Goal: Task Accomplishment & Management: Manage account settings

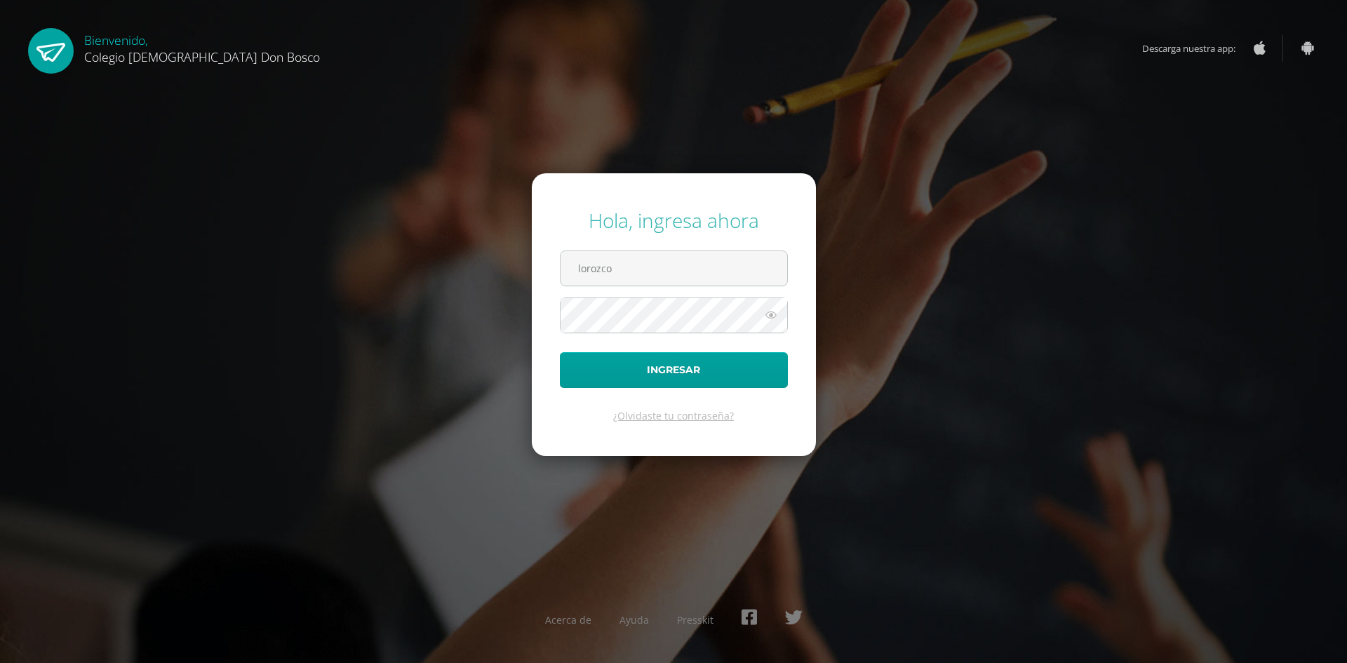
type input "[EMAIL_ADDRESS][DOMAIN_NAME]"
click at [560, 352] on button "Ingresar" at bounding box center [674, 370] width 228 height 36
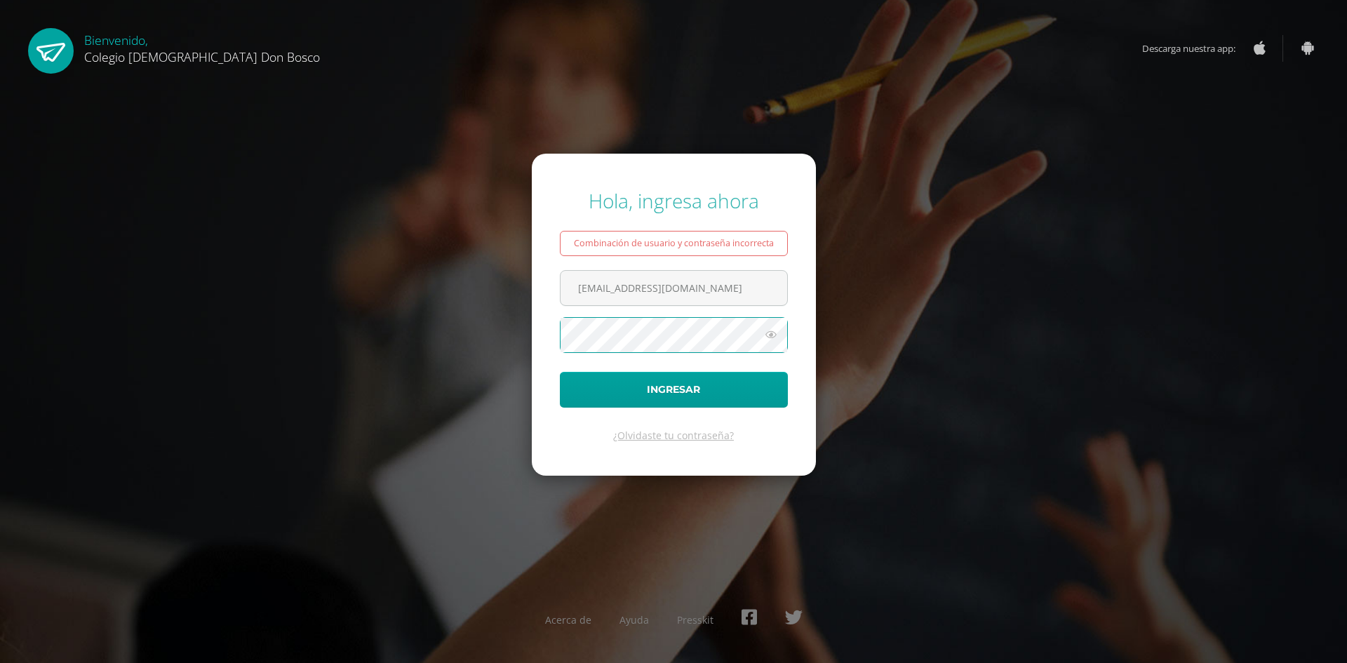
click at [560, 372] on button "Ingresar" at bounding box center [674, 390] width 228 height 36
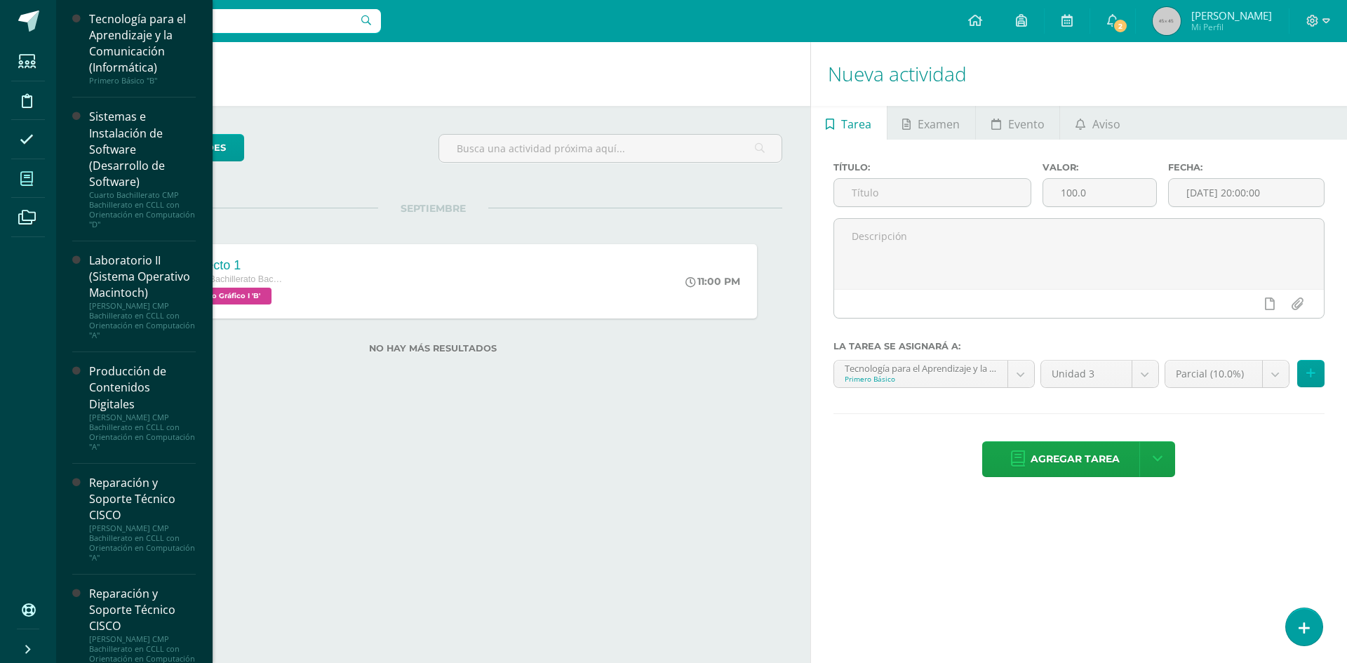
click at [41, 180] on span at bounding box center [27, 179] width 32 height 32
click at [26, 176] on icon at bounding box center [26, 179] width 13 height 14
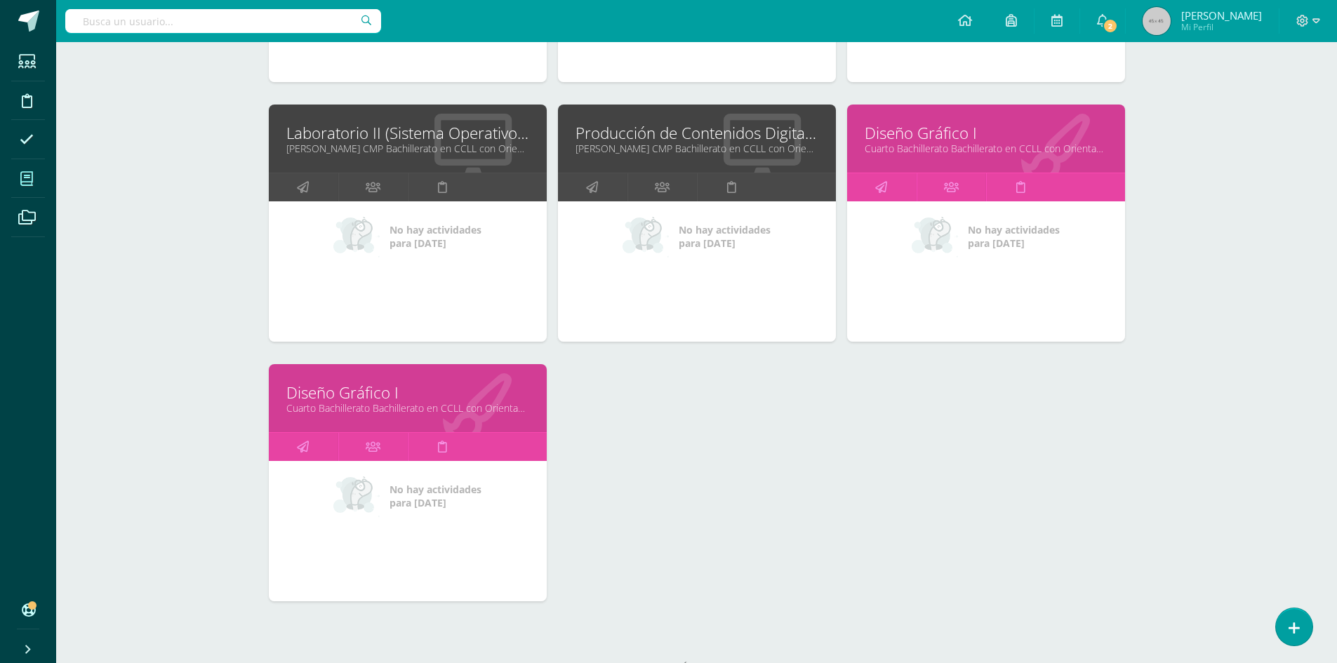
scroll to position [535, 0]
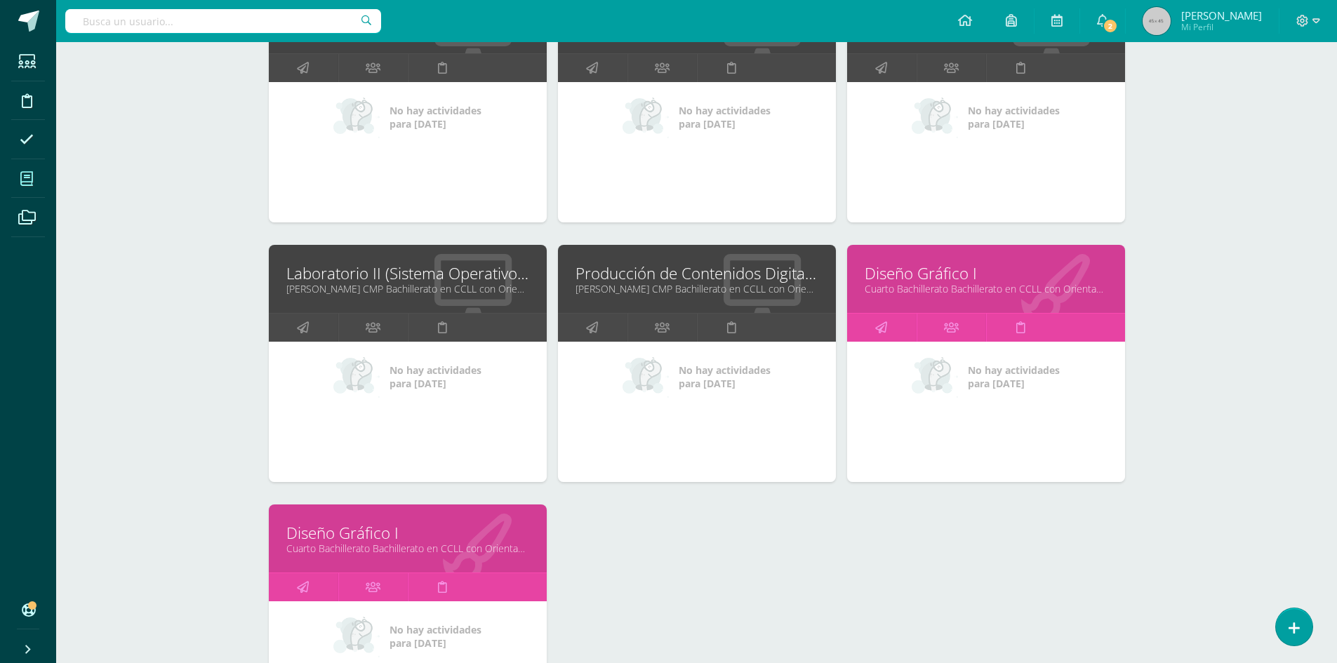
drag, startPoint x: 911, startPoint y: 255, endPoint x: 910, endPoint y: 272, distance: 16.2
click at [911, 260] on div "Diseño Gráfico I Cuarto Bachillerato Bachillerato en CCLL con Orientación en Di…" at bounding box center [986, 279] width 278 height 68
click at [910, 272] on link "Diseño Gráfico I" at bounding box center [985, 273] width 243 height 22
click at [363, 536] on link "Diseño Gráfico I" at bounding box center [407, 533] width 243 height 22
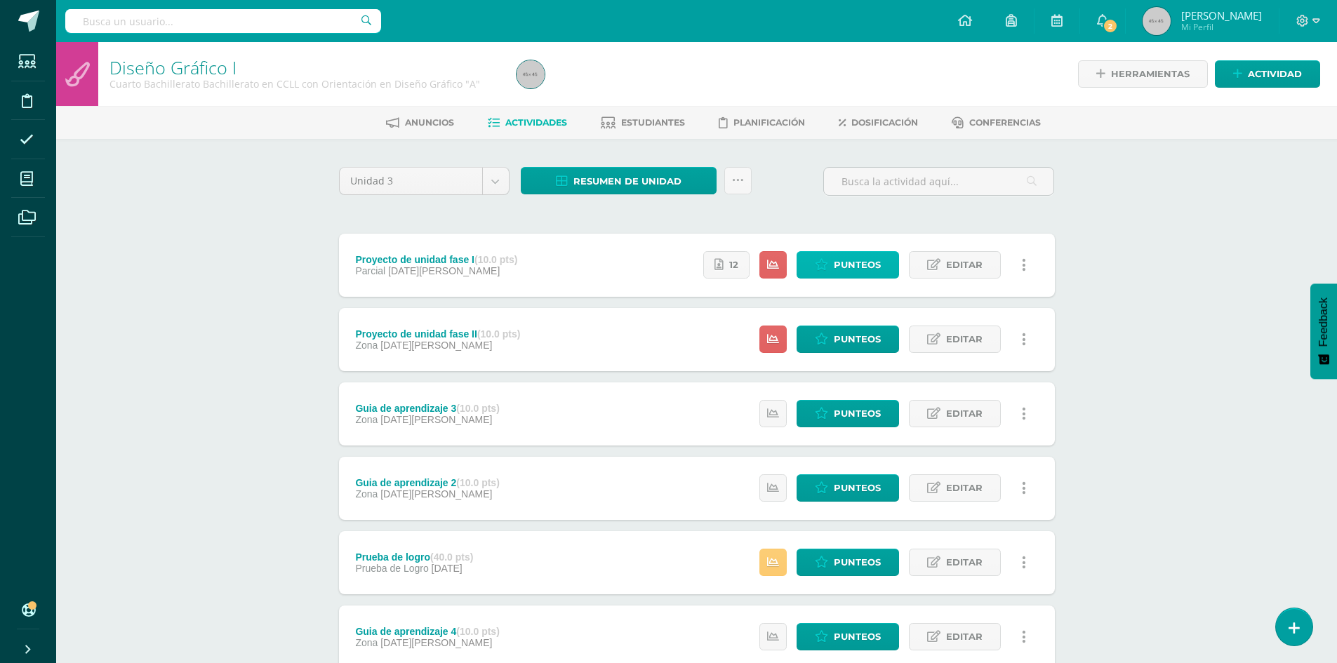
click at [844, 267] on span "Punteos" at bounding box center [857, 265] width 47 height 26
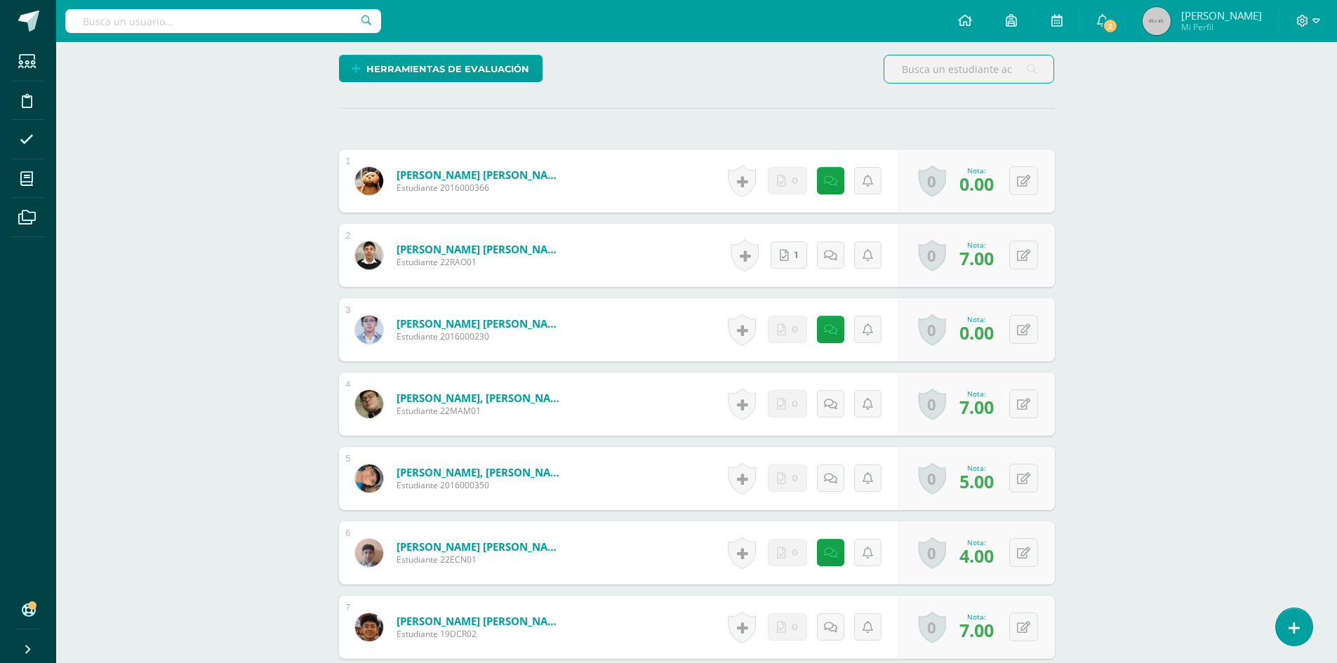
scroll to position [141, 0]
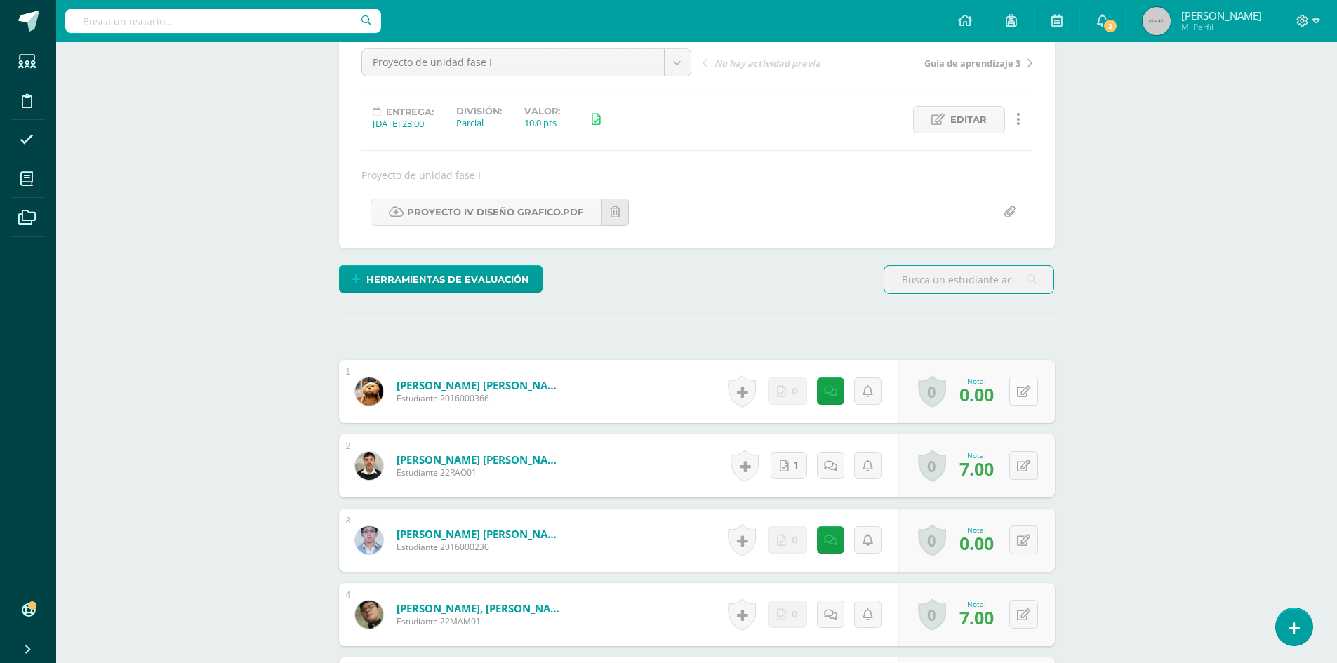
click at [1022, 395] on button at bounding box center [1023, 391] width 29 height 29
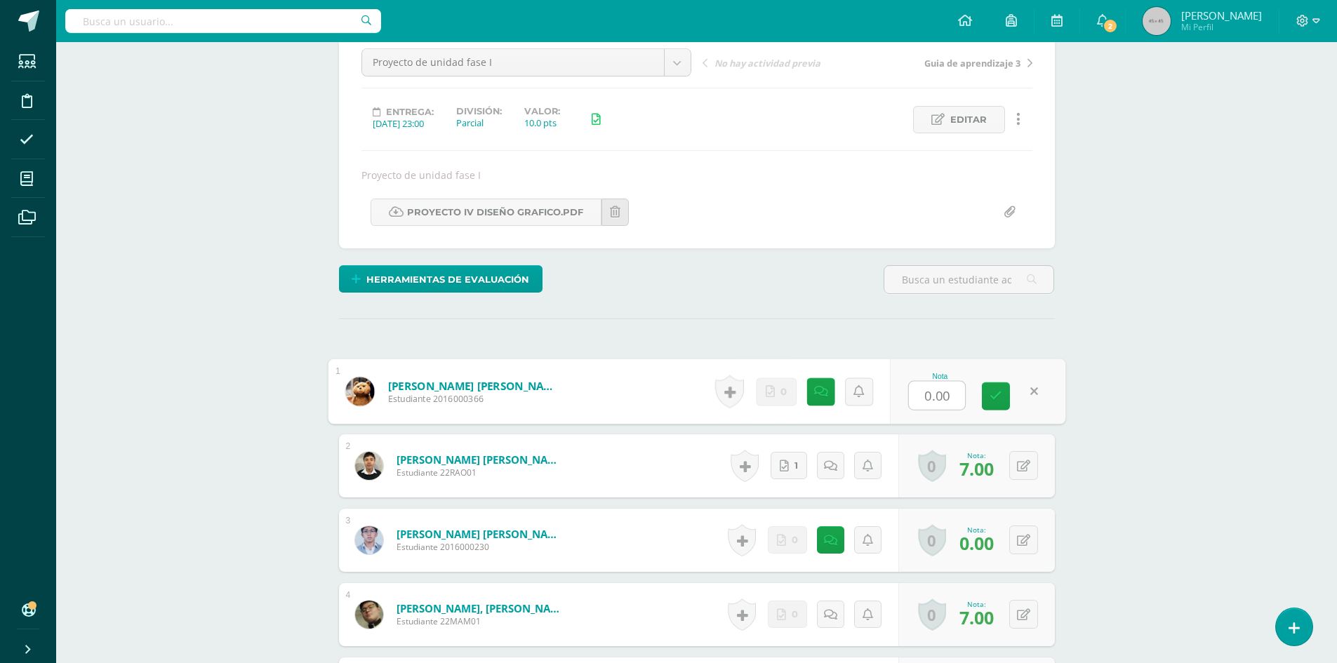
type input "4"
click at [996, 392] on icon at bounding box center [995, 396] width 13 height 12
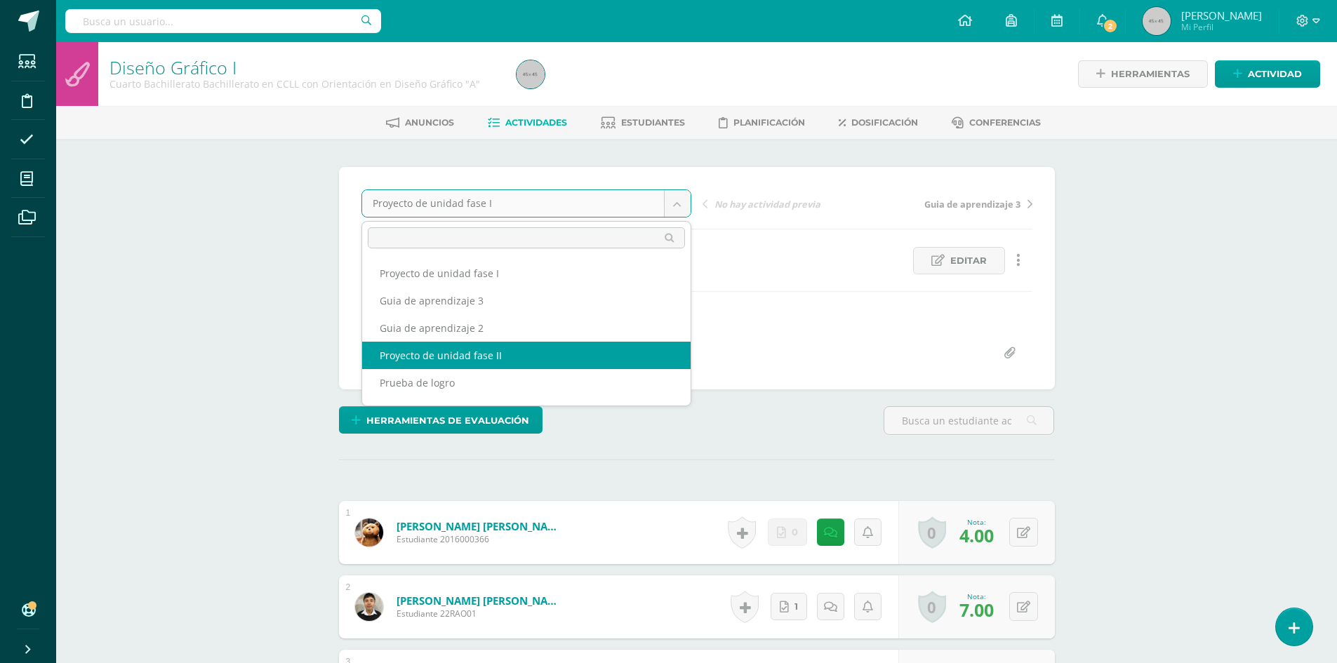
select select "/dashboard/teacher/grade-activity/177354/"
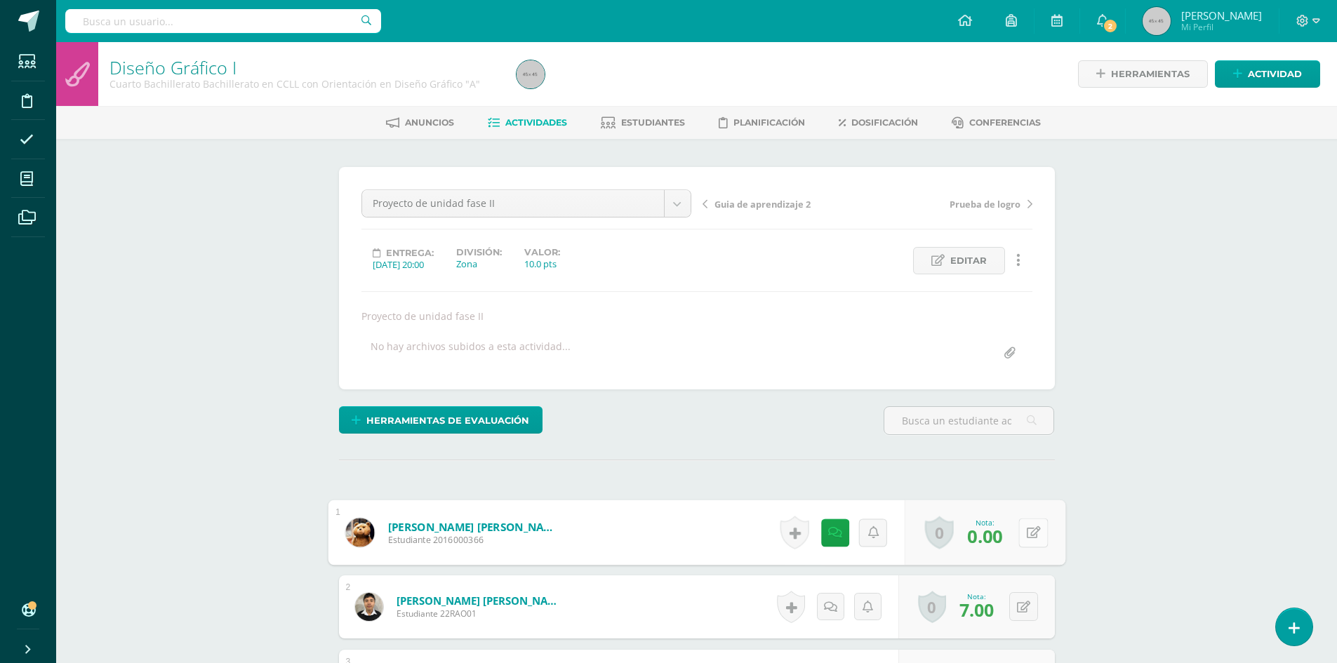
click at [1027, 533] on icon at bounding box center [1033, 532] width 14 height 12
type input "4"
click at [997, 536] on icon at bounding box center [995, 536] width 13 height 12
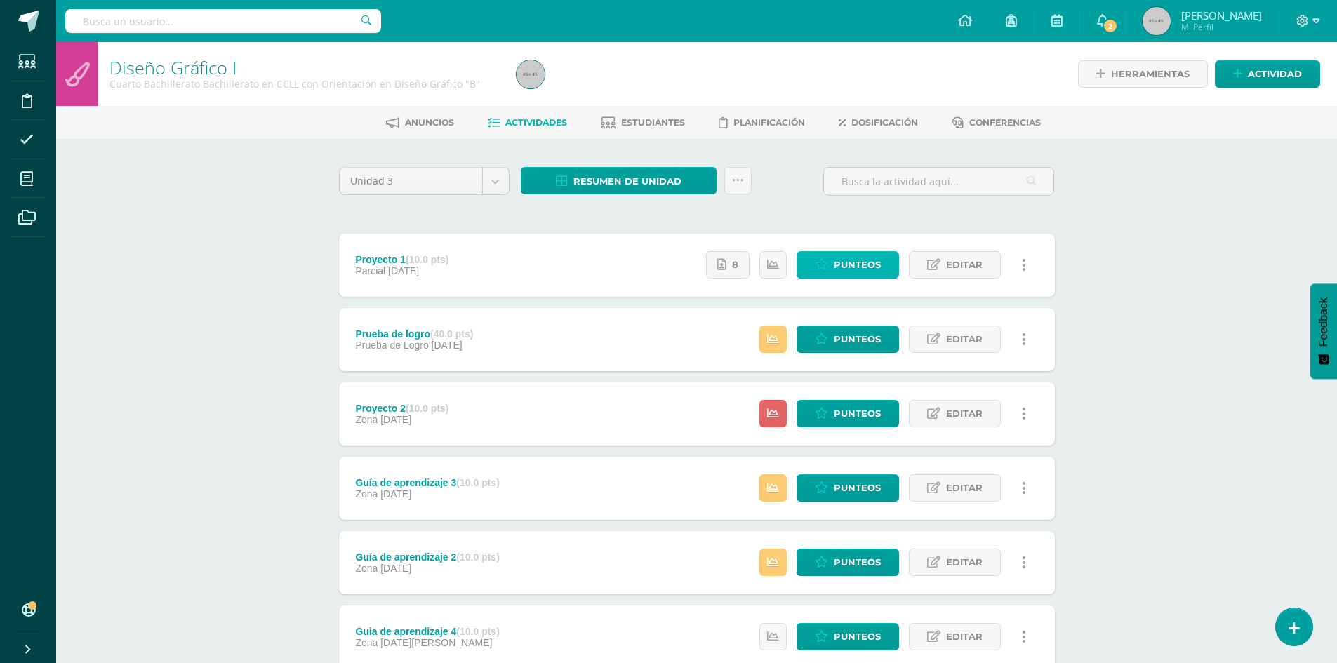
click at [851, 261] on span "Punteos" at bounding box center [857, 265] width 47 height 26
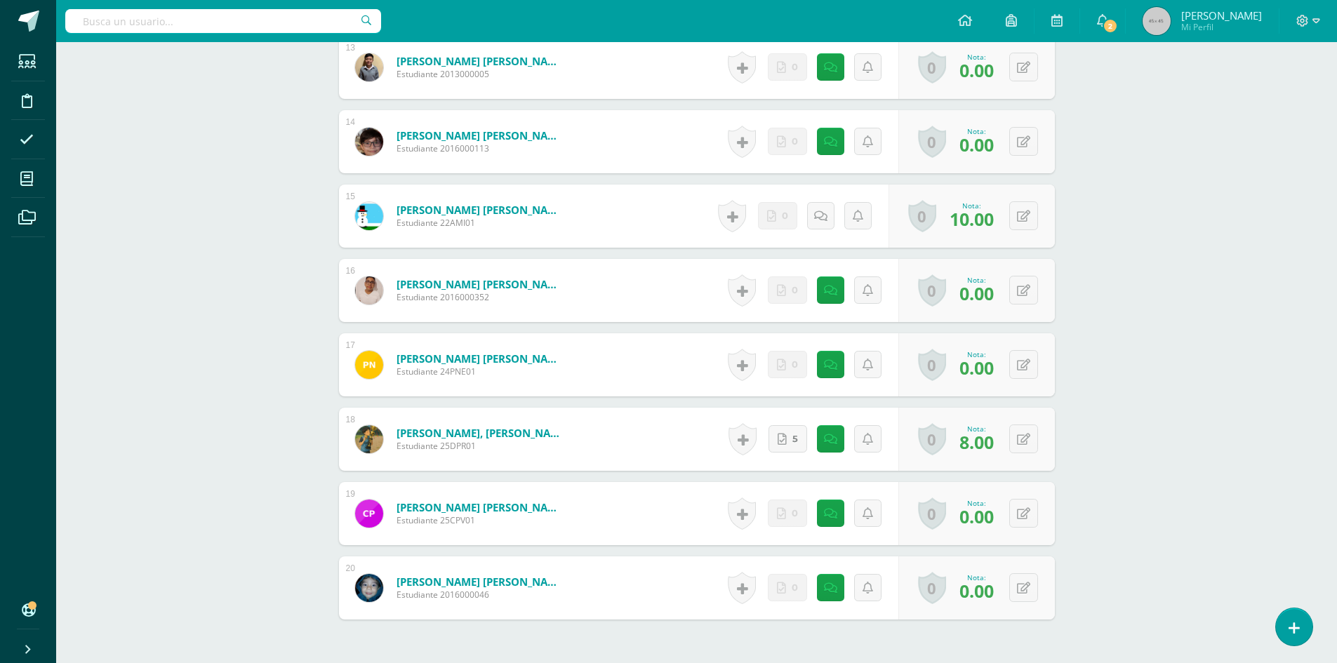
scroll to position [1428, 0]
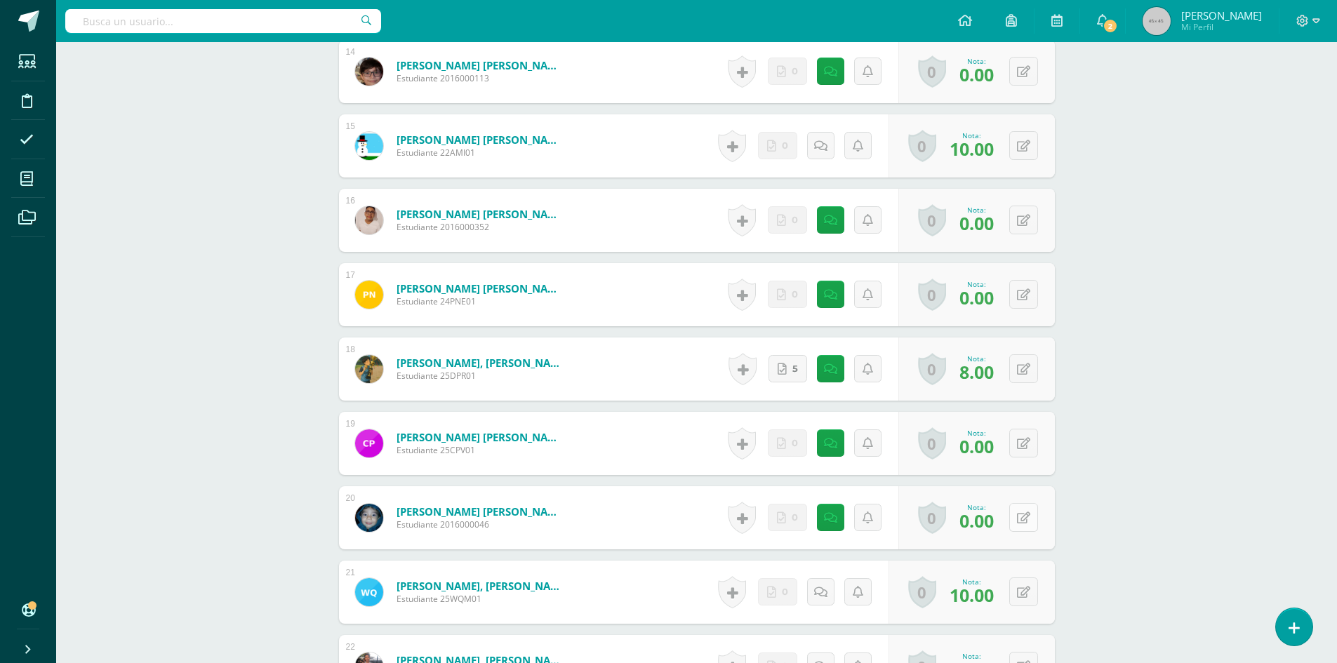
click at [1016, 517] on button at bounding box center [1023, 517] width 29 height 29
type input "5"
click at [996, 523] on icon at bounding box center [995, 522] width 13 height 12
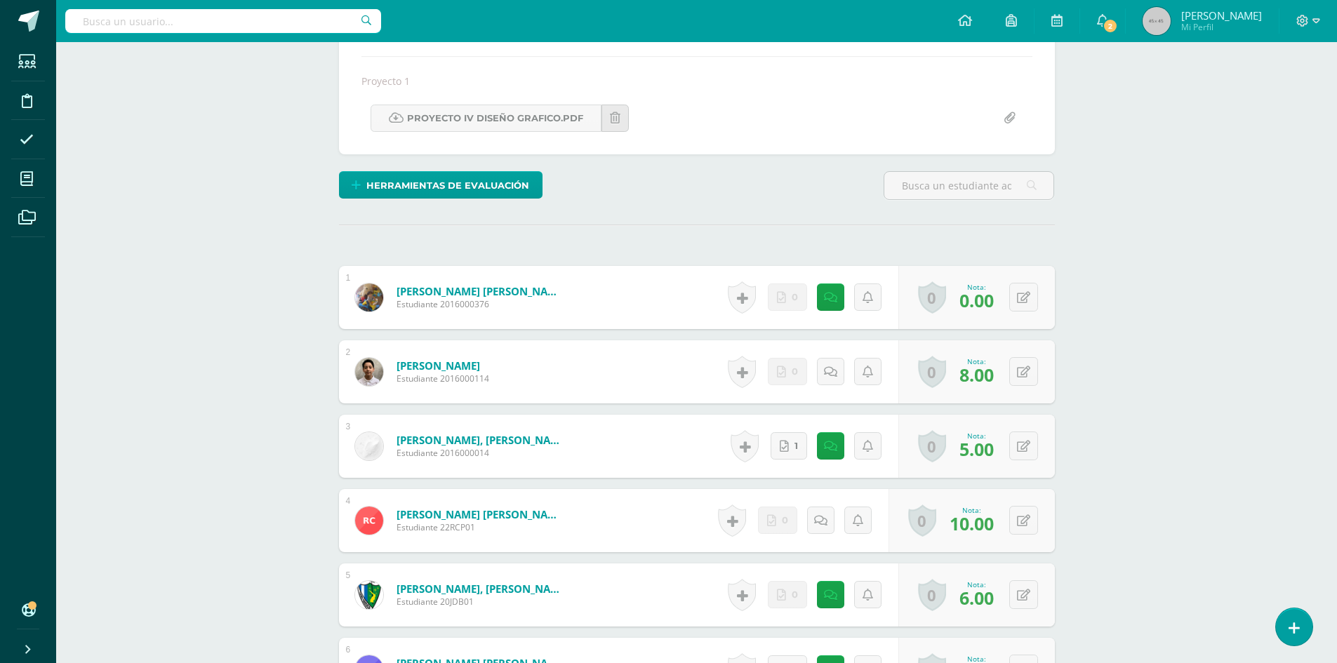
scroll to position [25, 0]
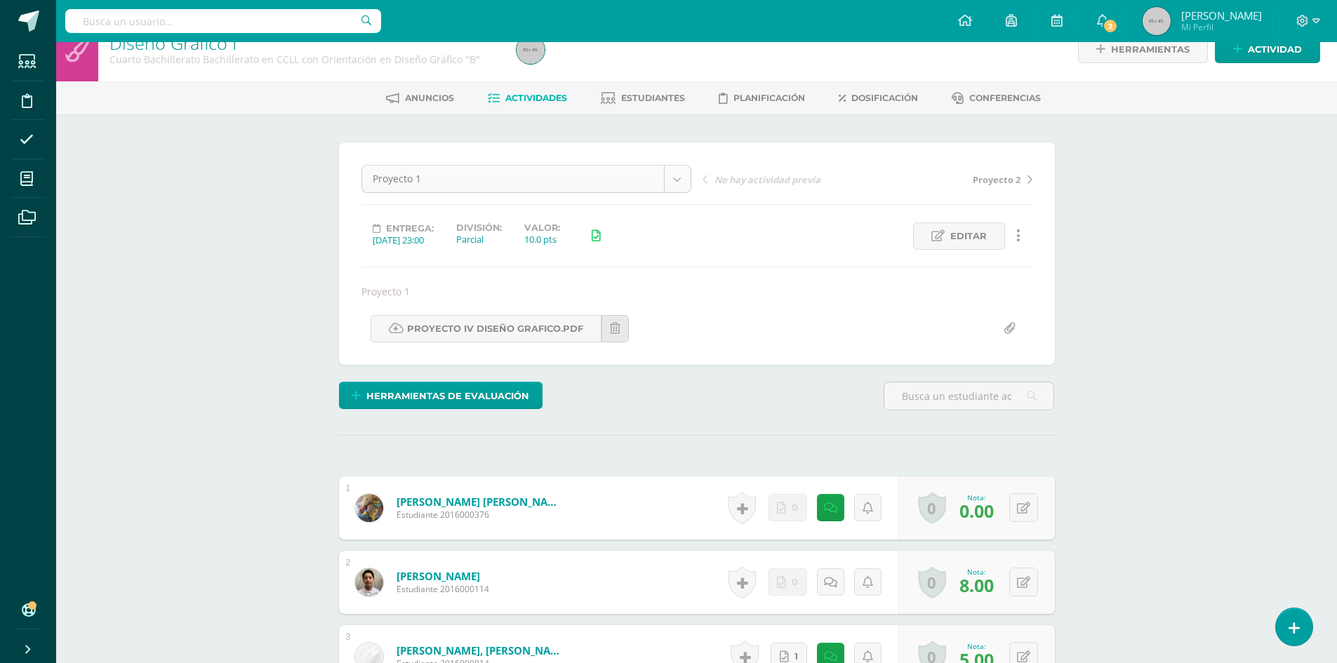
select select "/dashboard/teacher/grade-activity/177098/"
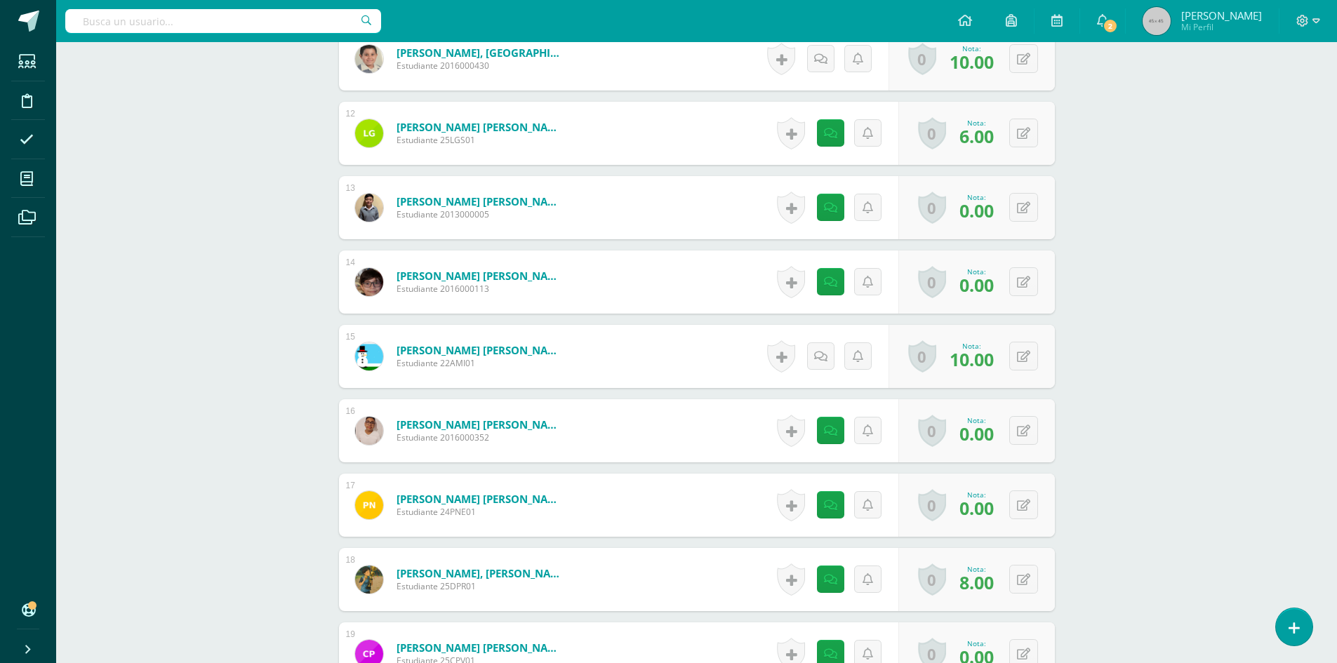
scroll to position [1428, 0]
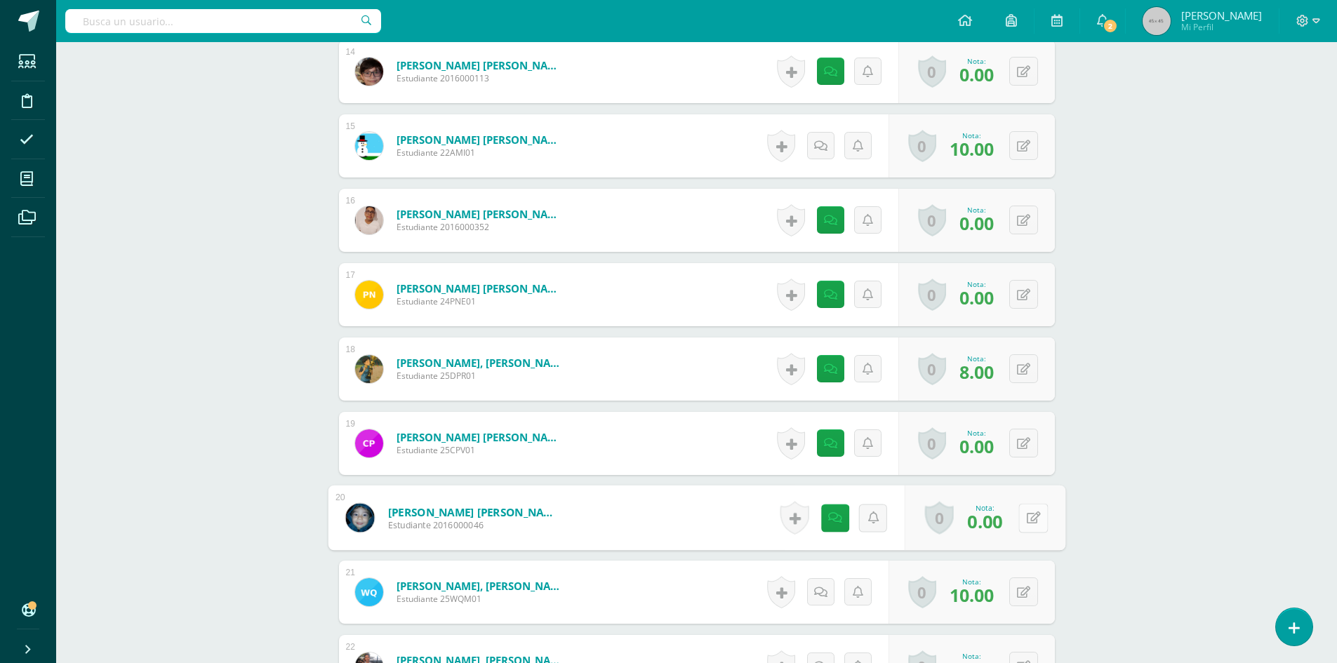
click at [1029, 511] on button at bounding box center [1032, 517] width 29 height 29
type input "5"
click at [996, 528] on icon at bounding box center [995, 522] width 13 height 12
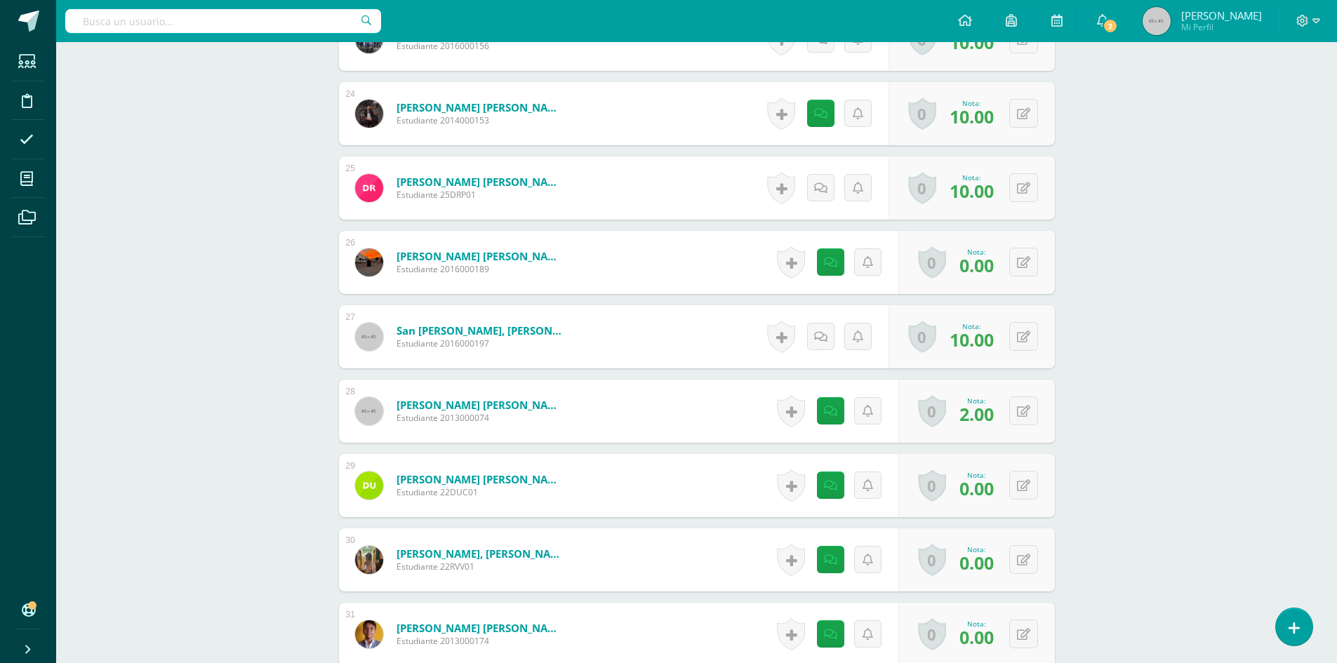
scroll to position [2410, 0]
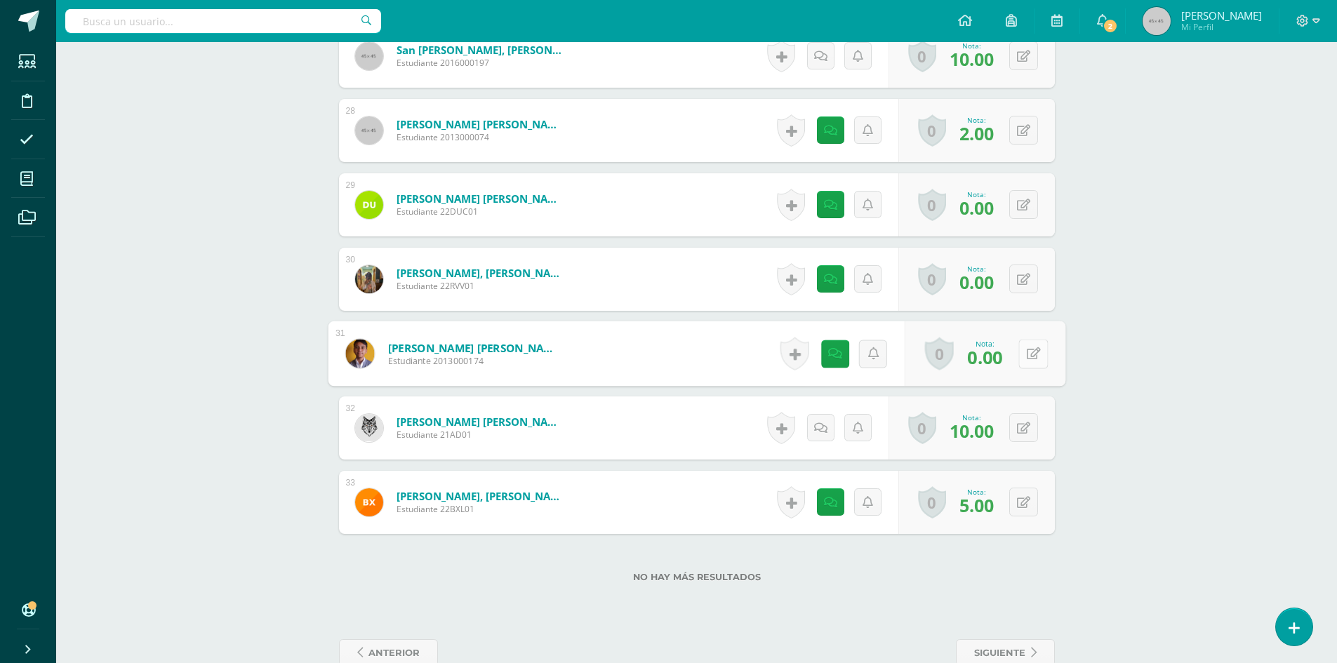
click at [1026, 355] on icon at bounding box center [1033, 353] width 14 height 12
type input "5"
click at [993, 359] on icon at bounding box center [995, 358] width 13 height 12
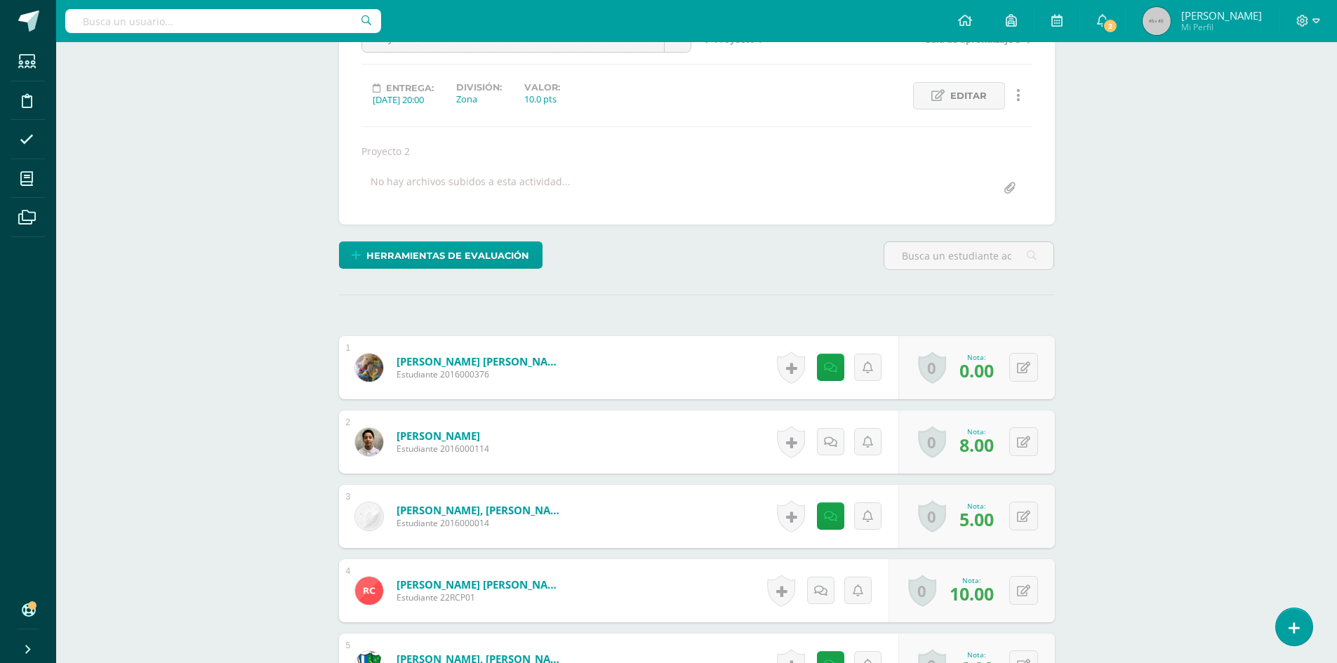
scroll to position [0, 0]
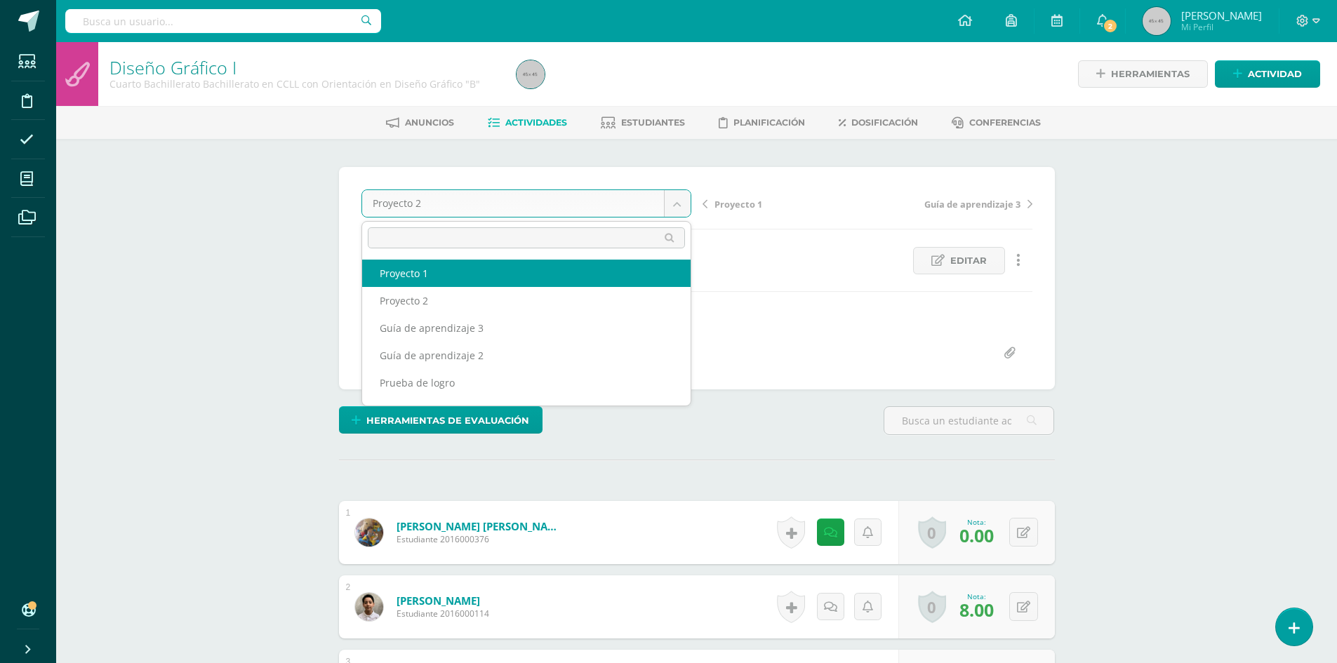
select select "/dashboard/teacher/grade-activity/177097/"
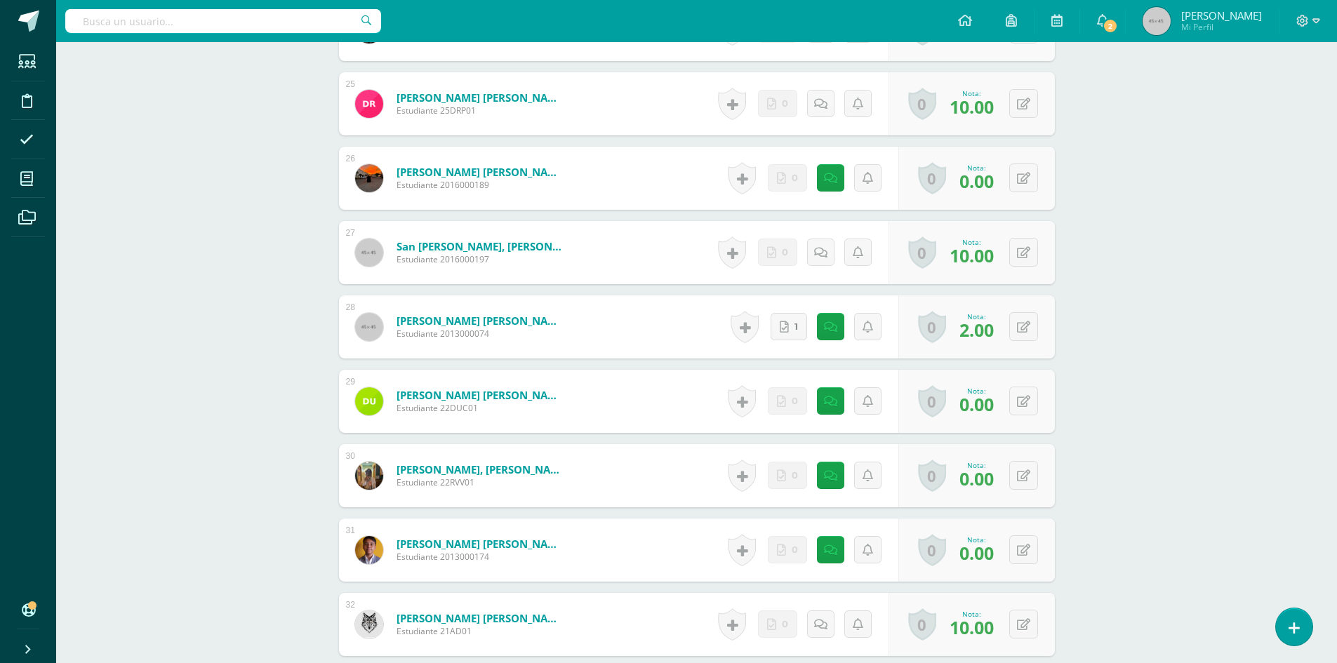
scroll to position [2354, 0]
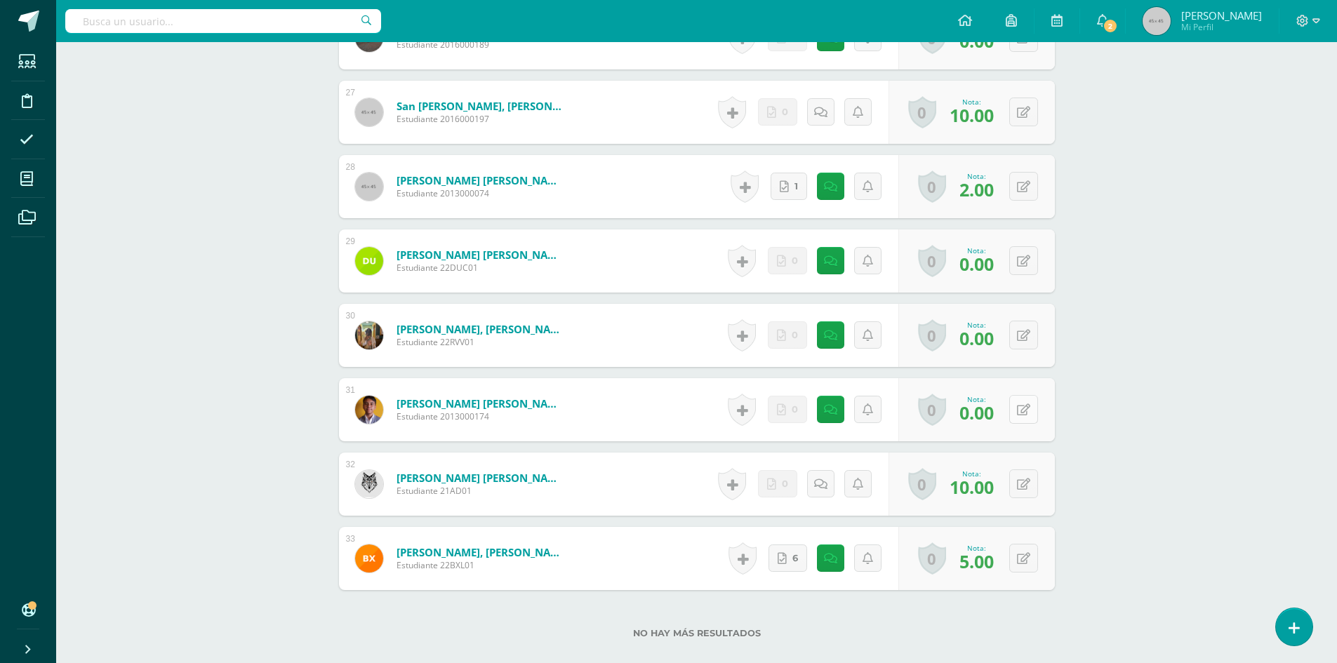
click at [1023, 401] on button at bounding box center [1023, 409] width 29 height 29
type input "5"
click at [1000, 404] on link at bounding box center [996, 415] width 28 height 28
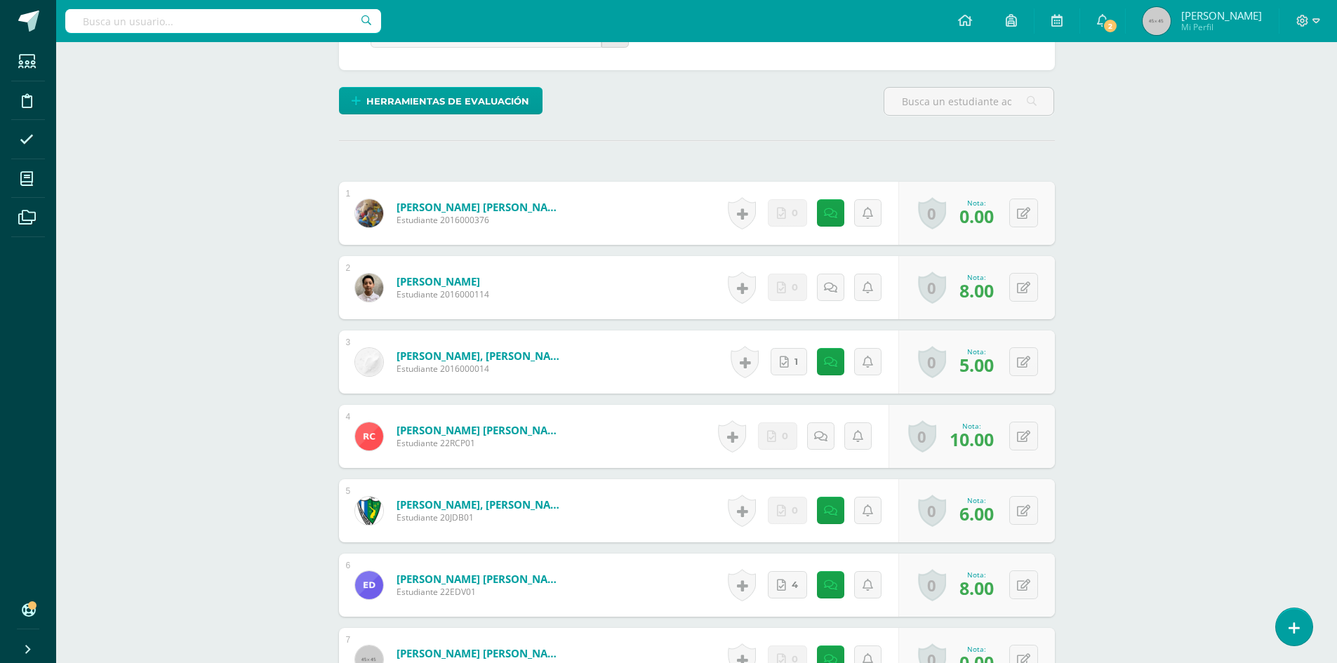
scroll to position [109, 0]
